Goal: Task Accomplishment & Management: Manage account settings

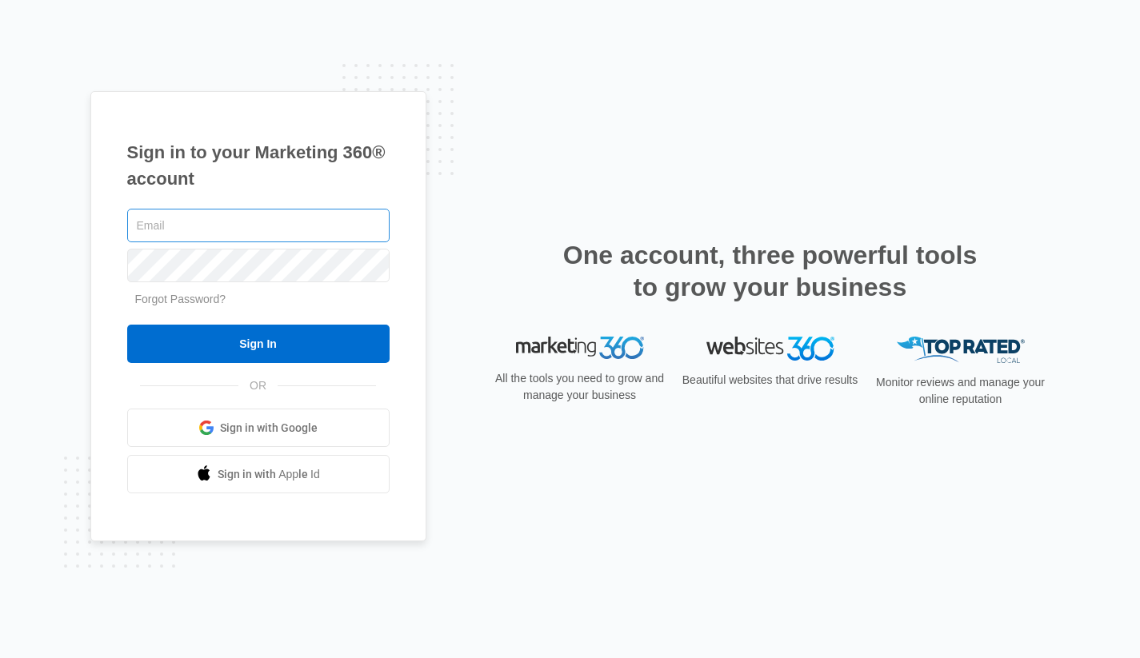
click at [199, 226] on input "text" at bounding box center [258, 226] width 262 height 34
type input "[EMAIL_ADDRESS][DOMAIN_NAME]"
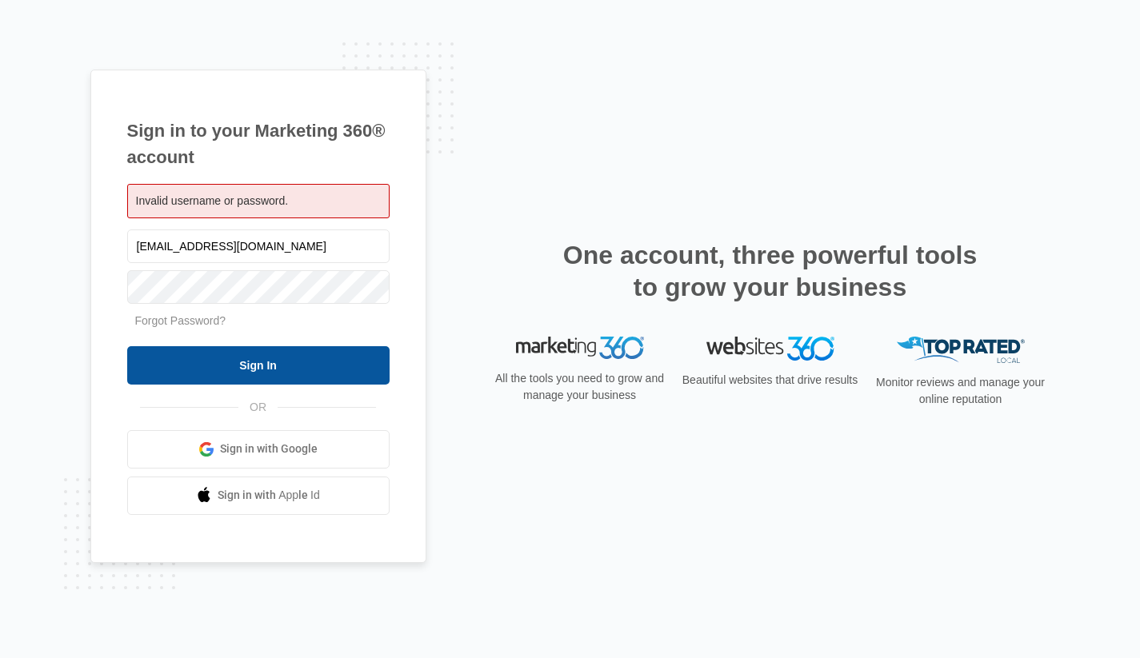
click at [308, 354] on input "Sign In" at bounding box center [258, 365] width 262 height 38
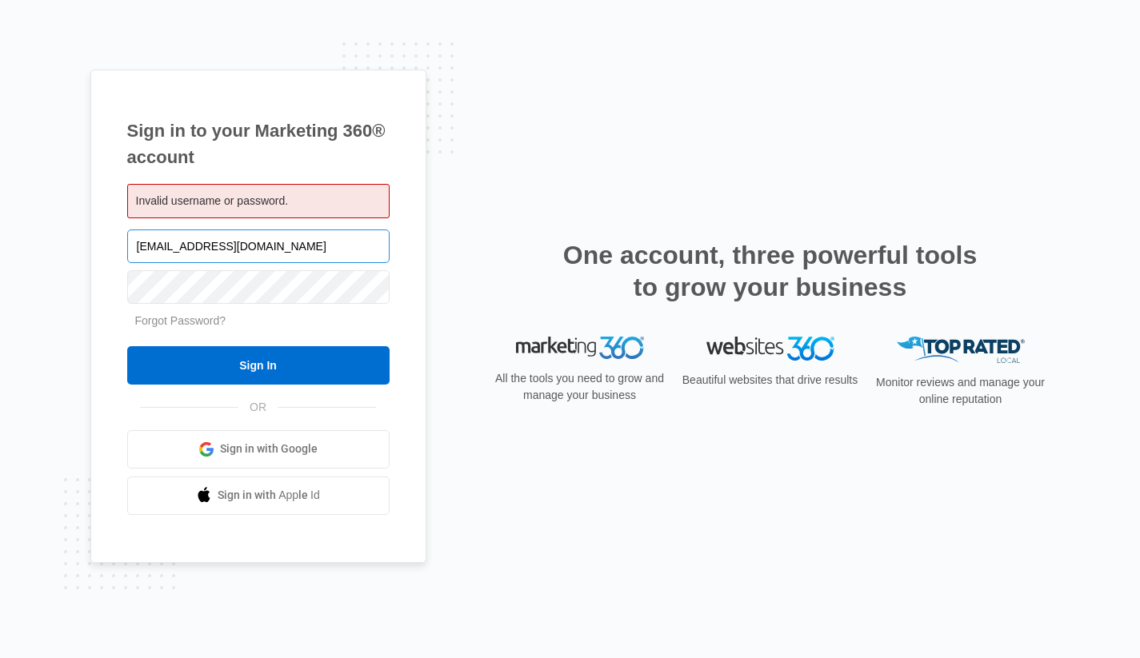
click at [285, 247] on input "marketing@alliance-training.com" at bounding box center [258, 247] width 262 height 34
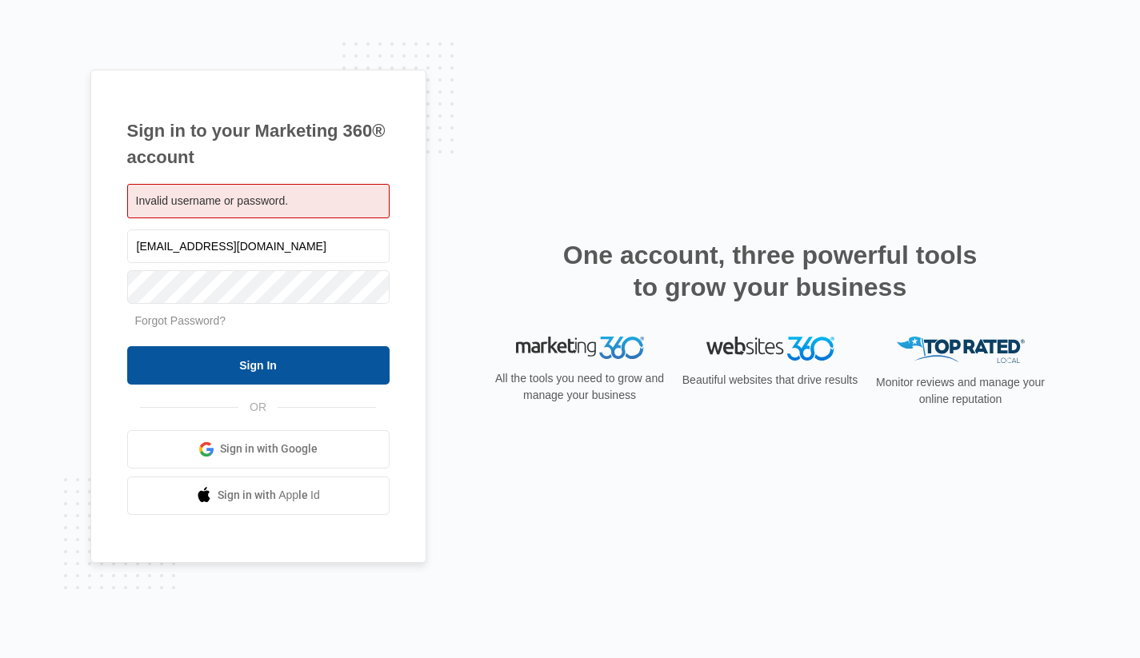
type input "[EMAIL_ADDRESS][DOMAIN_NAME]"
click at [234, 365] on input "Sign In" at bounding box center [258, 365] width 262 height 38
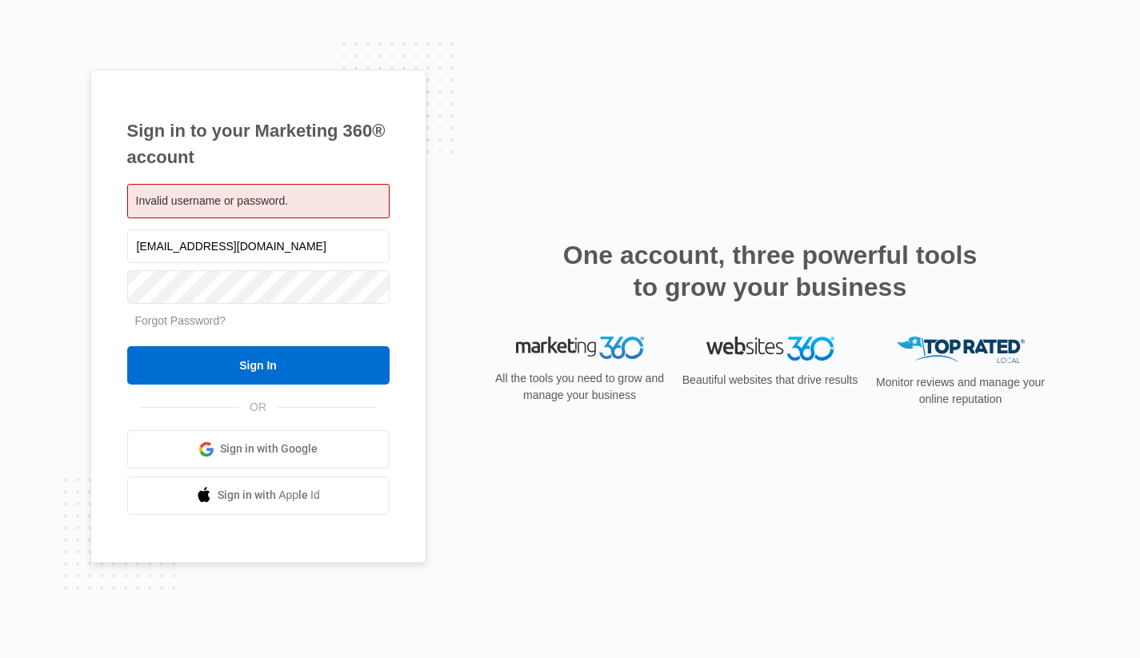
click at [299, 322] on div "Forgot Password?" at bounding box center [258, 321] width 262 height 17
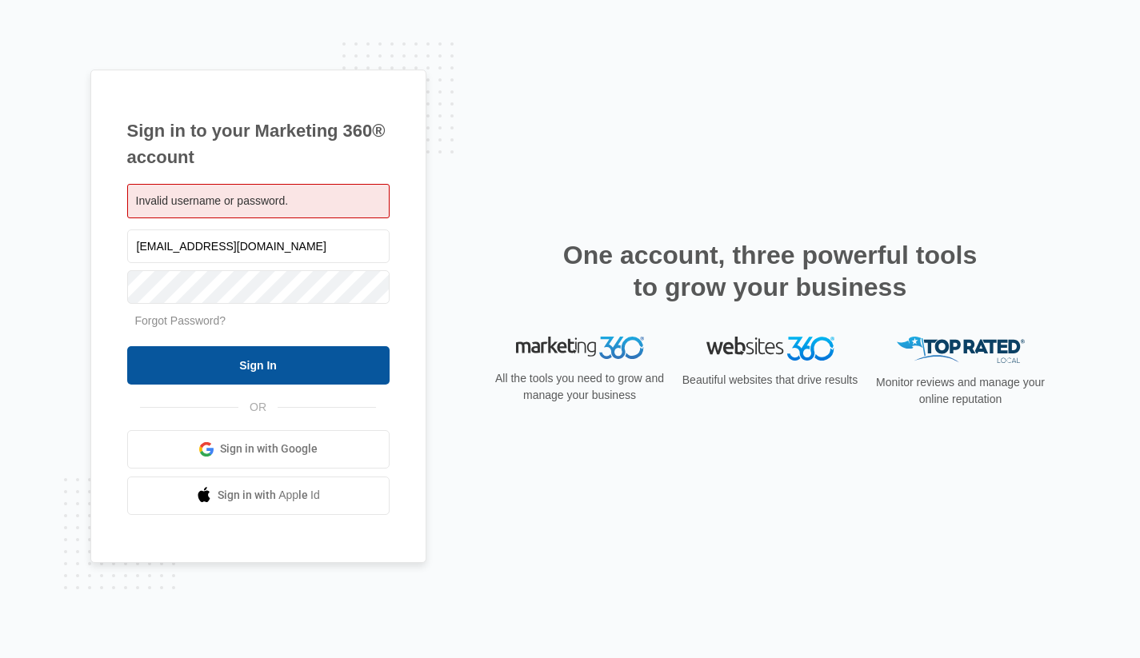
click at [264, 362] on input "Sign In" at bounding box center [258, 365] width 262 height 38
click at [309, 368] on input "Sign In" at bounding box center [258, 365] width 262 height 38
